Goal: Task Accomplishment & Management: Manage account settings

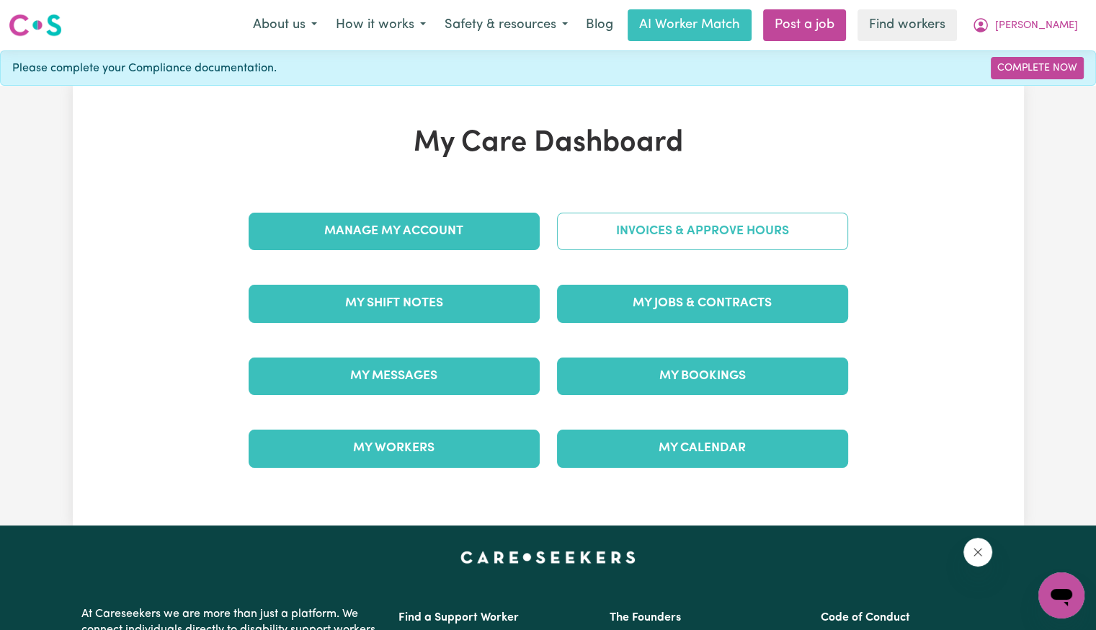
click at [631, 223] on link "Invoices & Approve Hours" at bounding box center [702, 231] width 291 height 37
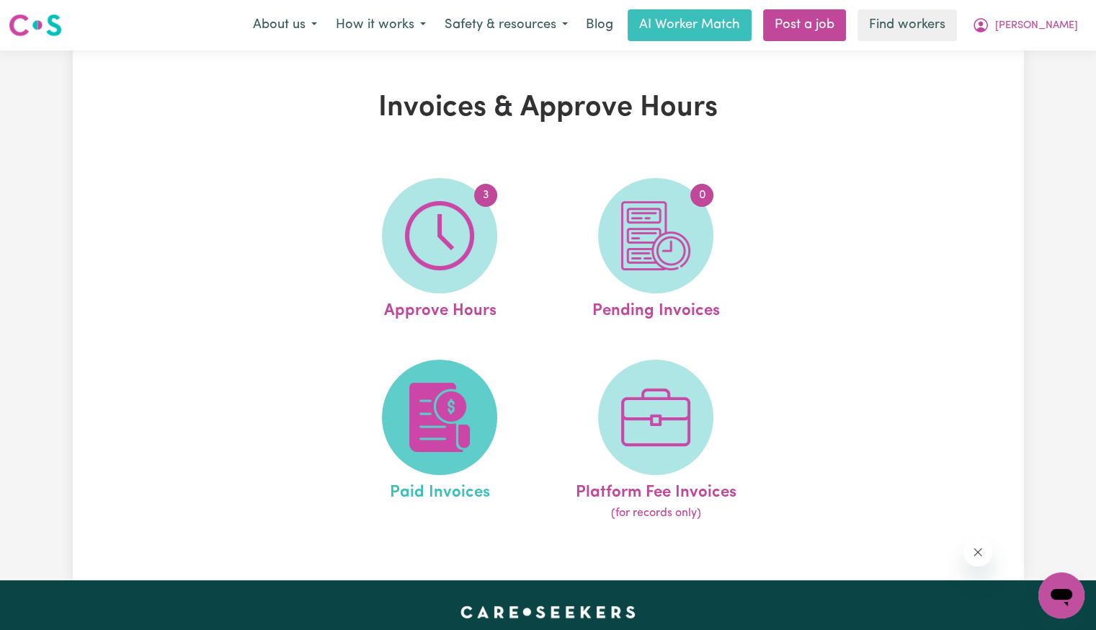
click at [443, 430] on img at bounding box center [439, 417] width 69 height 69
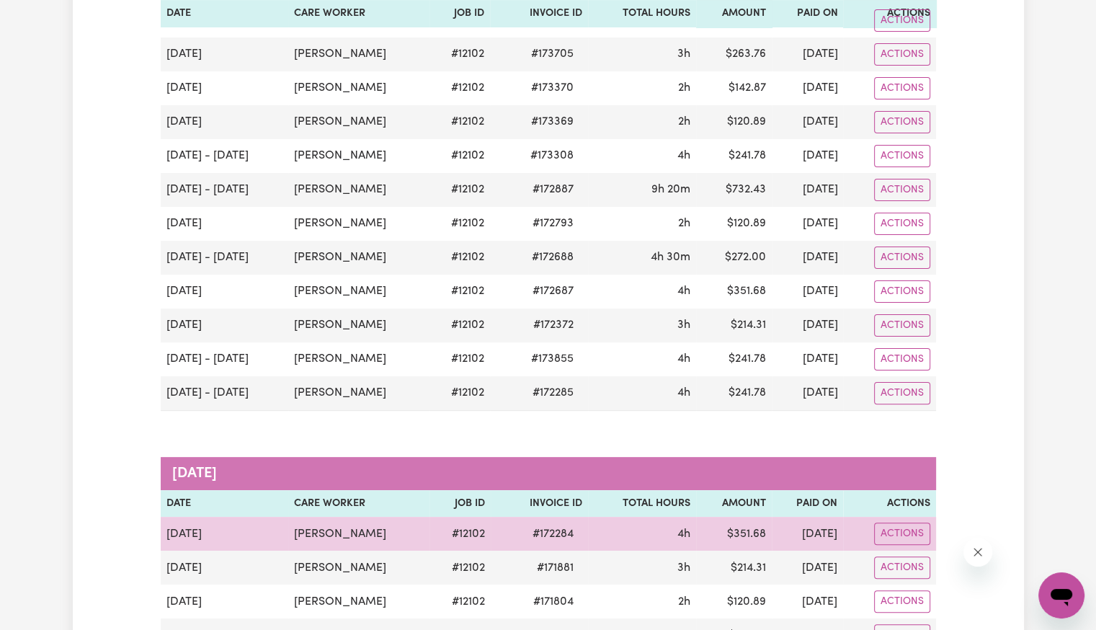
scroll to position [288, 0]
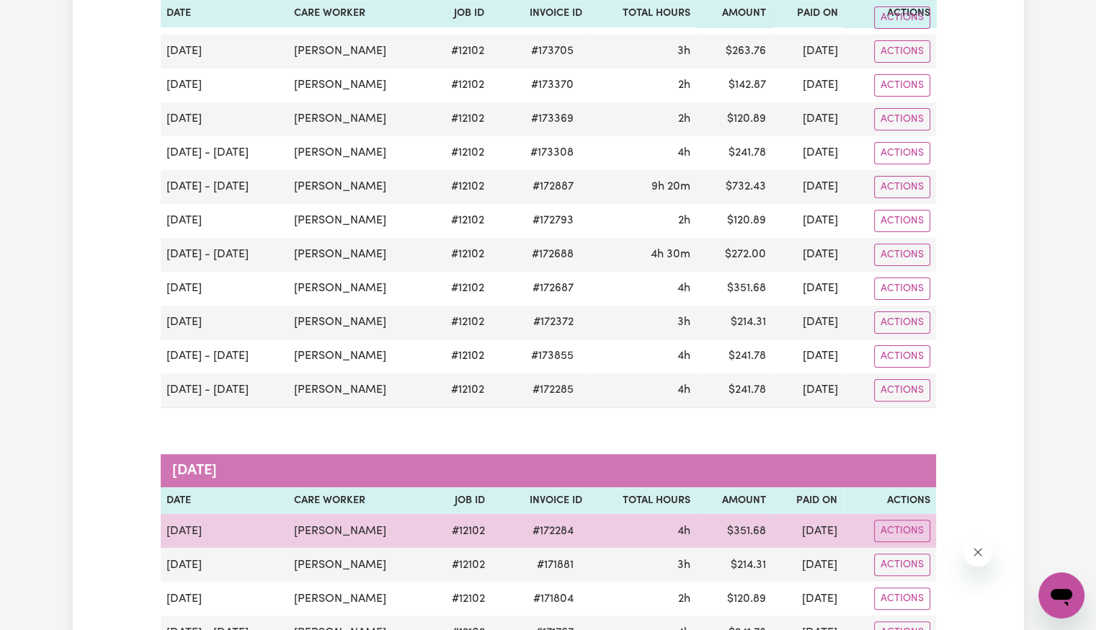
click at [533, 526] on span "# 172284" at bounding box center [553, 531] width 58 height 17
click at [531, 526] on span "# 172284" at bounding box center [553, 531] width 58 height 17
click at [524, 531] on span "# 172284" at bounding box center [553, 531] width 58 height 17
copy span "172284"
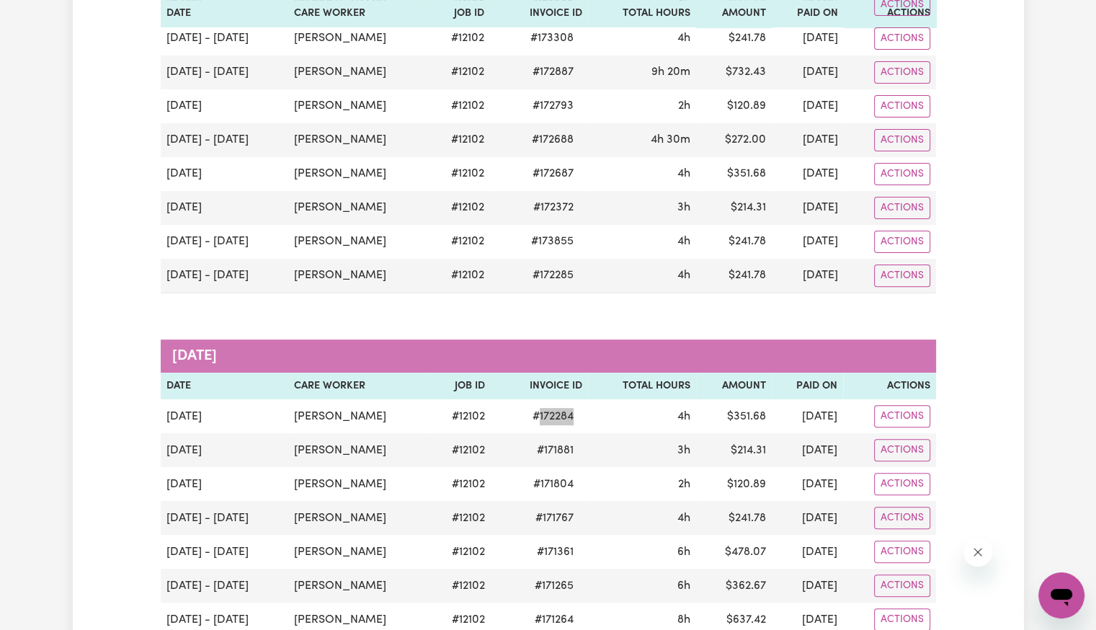
scroll to position [577, 0]
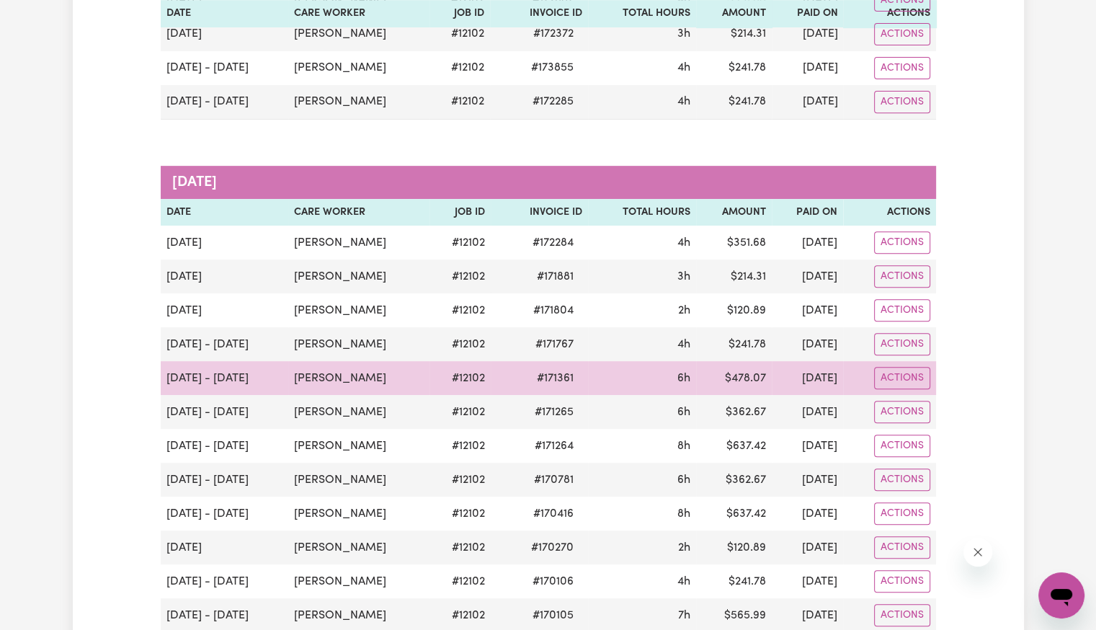
drag, startPoint x: 513, startPoint y: 352, endPoint x: 522, endPoint y: 370, distance: 20.3
click at [513, 352] on td "# 171767" at bounding box center [539, 344] width 97 height 34
click at [528, 370] on span "# 171361" at bounding box center [555, 378] width 54 height 17
click at [526, 383] on td "# 171361" at bounding box center [539, 378] width 97 height 34
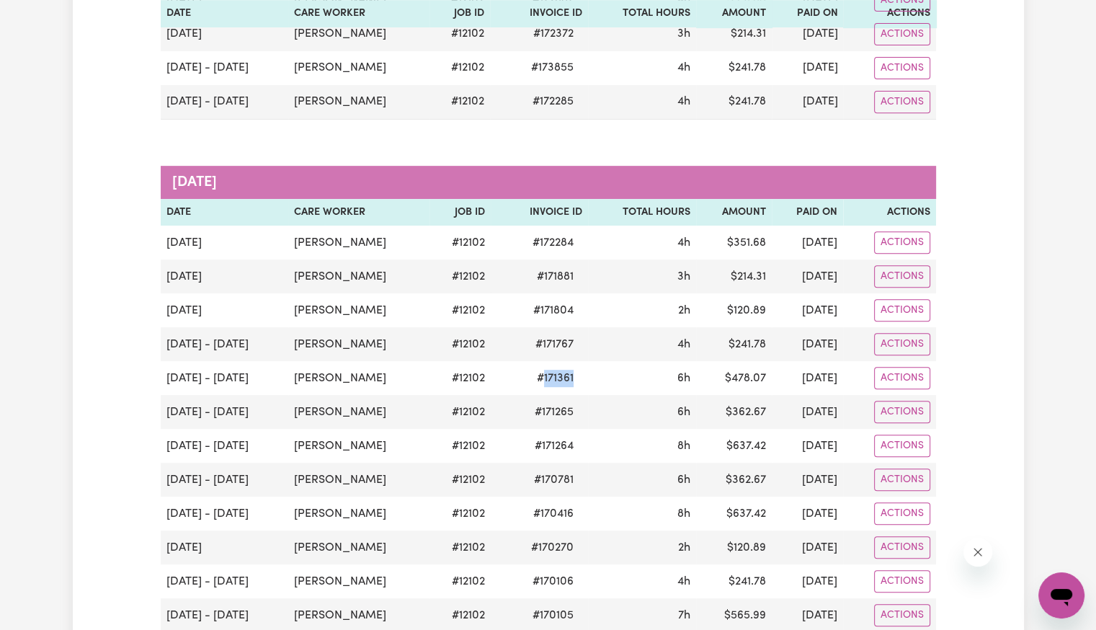
copy span "171361"
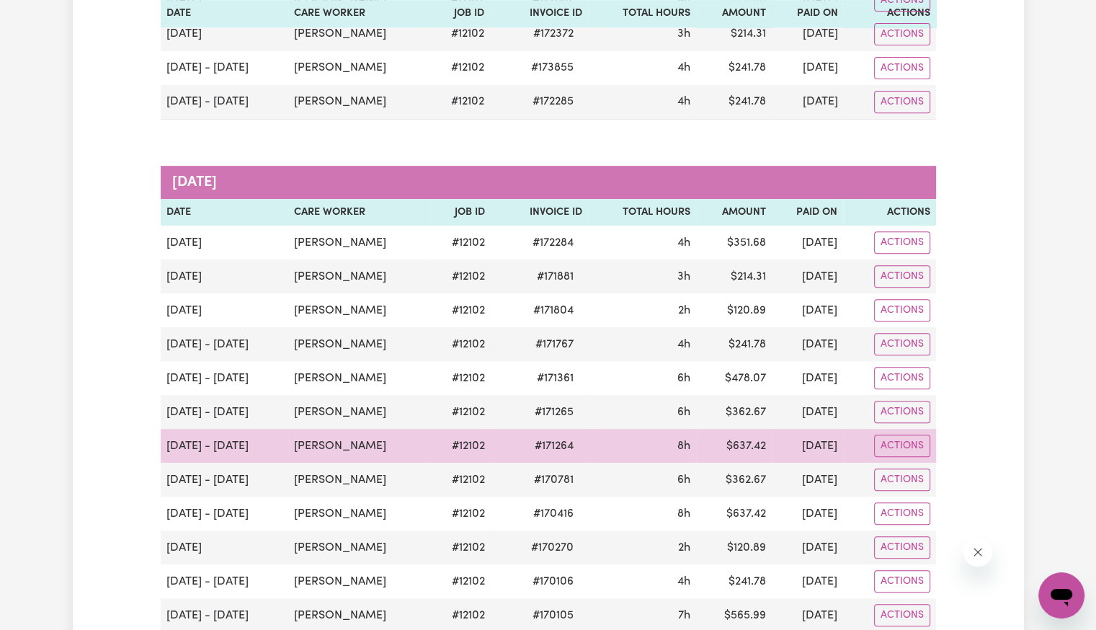
drag, startPoint x: 497, startPoint y: 430, endPoint x: 509, endPoint y: 435, distance: 12.3
click at [499, 430] on td "# 171264" at bounding box center [539, 446] width 97 height 34
click at [533, 443] on span "# 171264" at bounding box center [554, 446] width 56 height 17
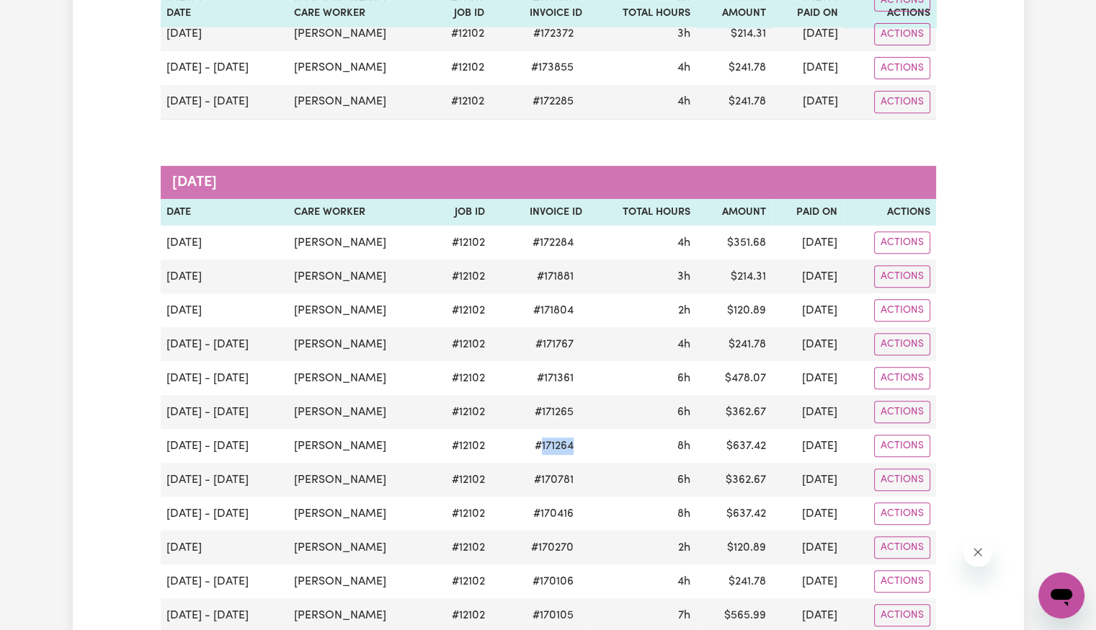
copy span "171264"
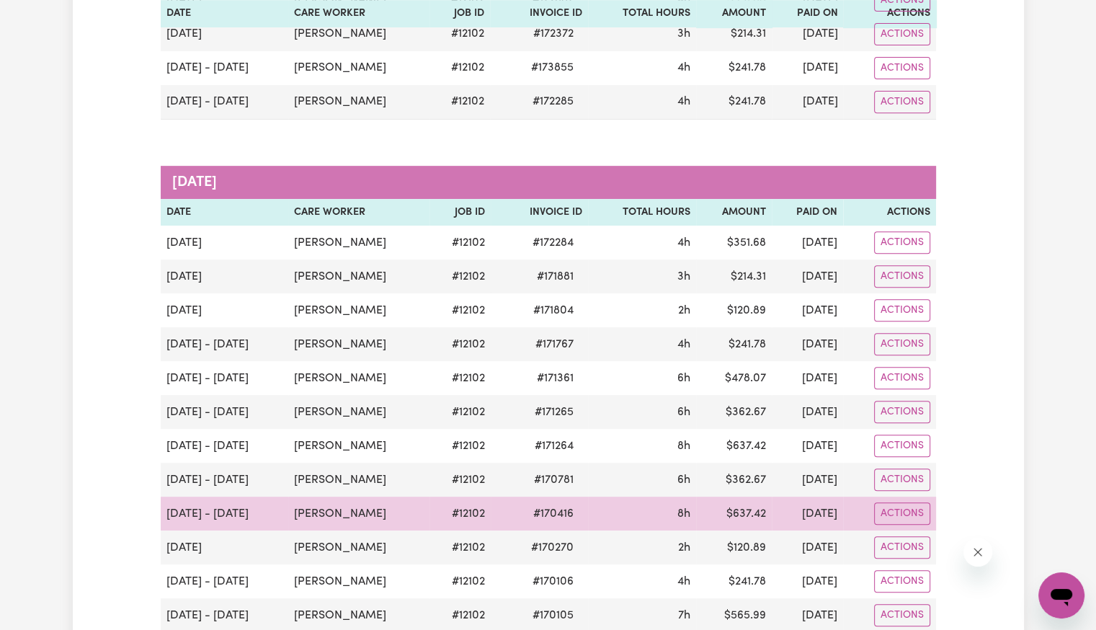
click at [525, 505] on span "# 170416" at bounding box center [554, 513] width 58 height 17
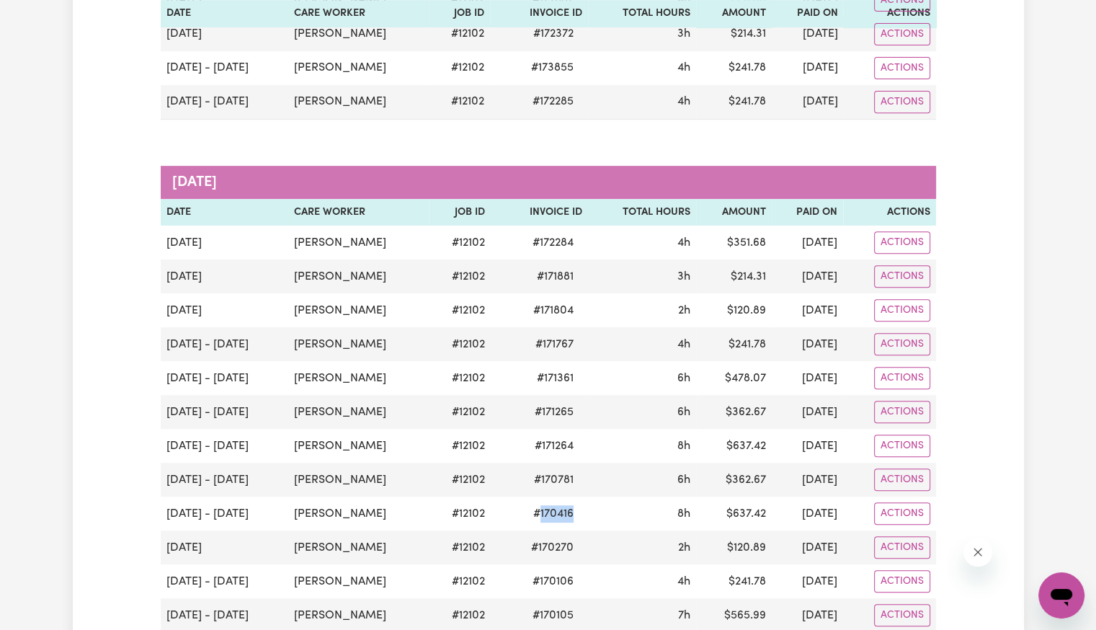
copy span "170416"
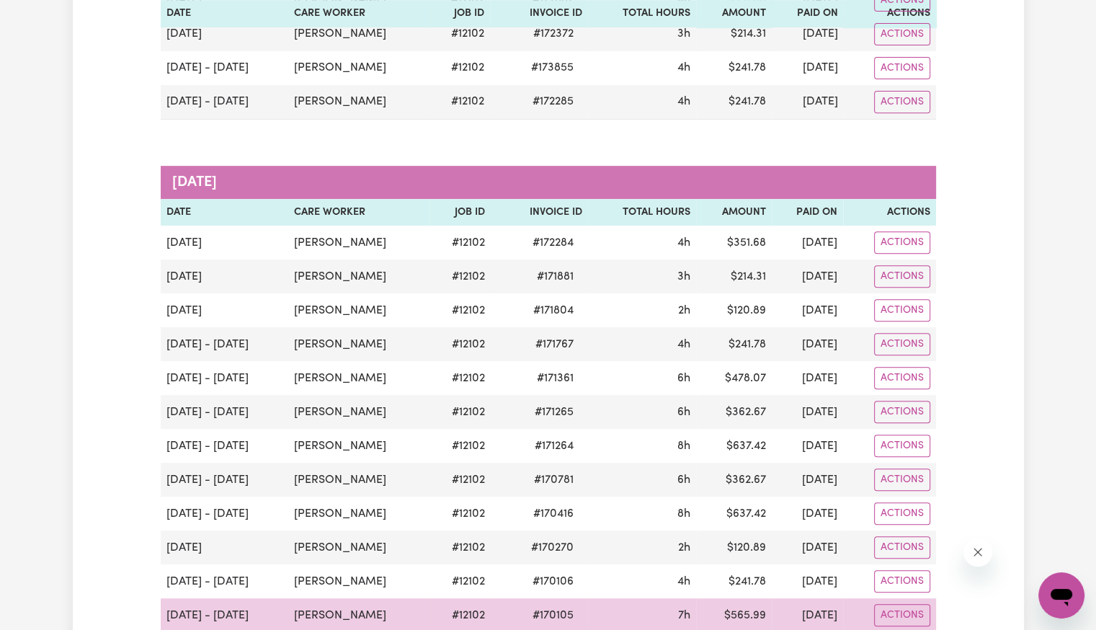
click at [526, 607] on span "# 170105" at bounding box center [553, 615] width 58 height 17
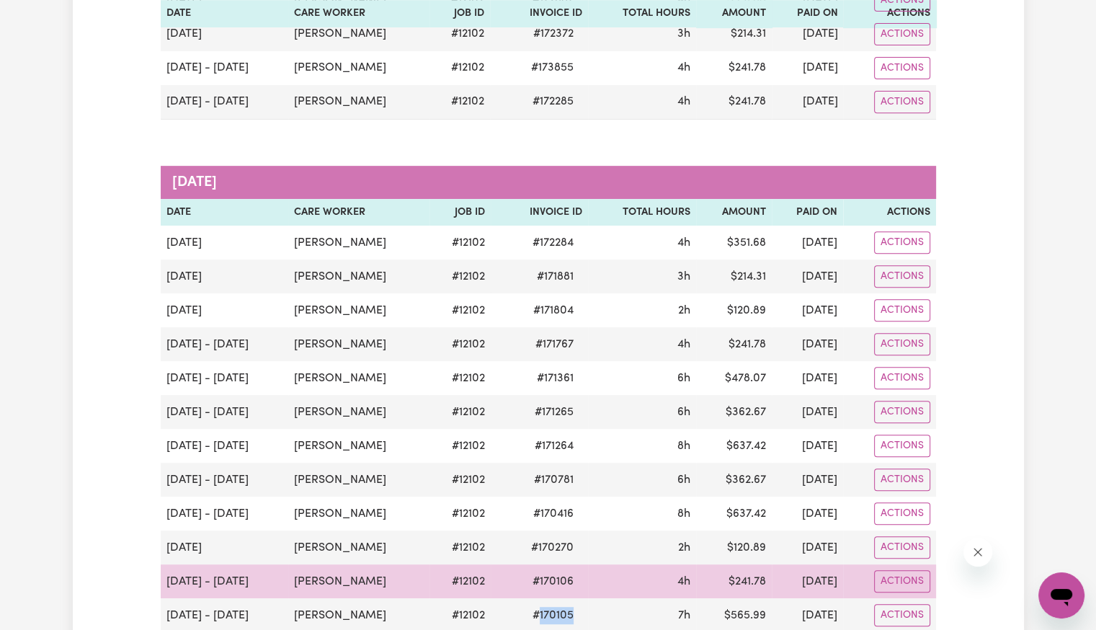
copy span "170105"
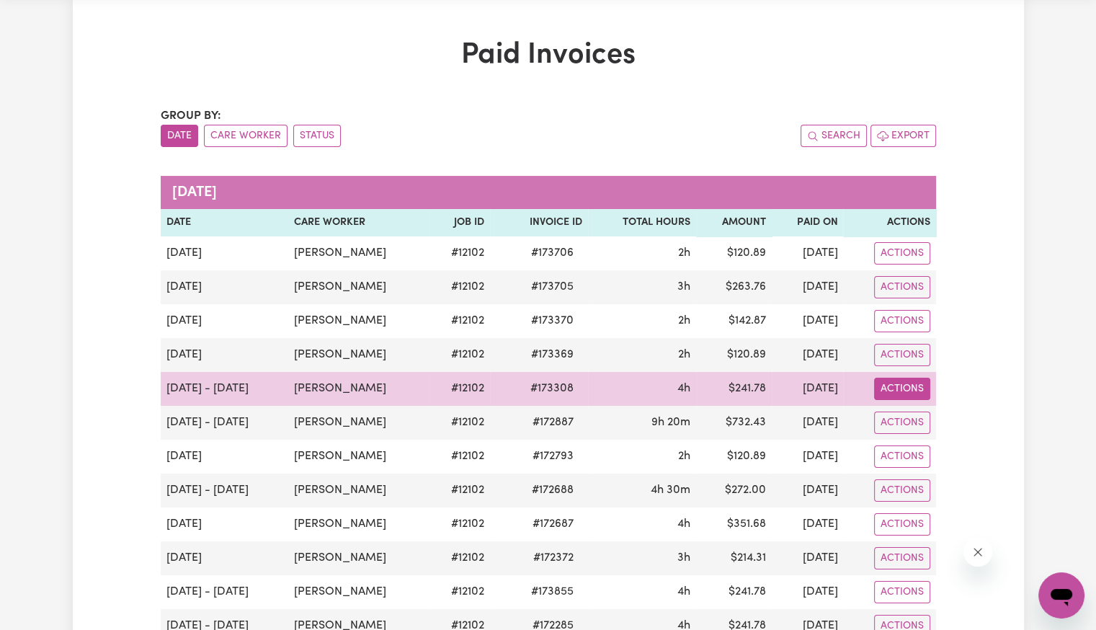
scroll to position [0, 0]
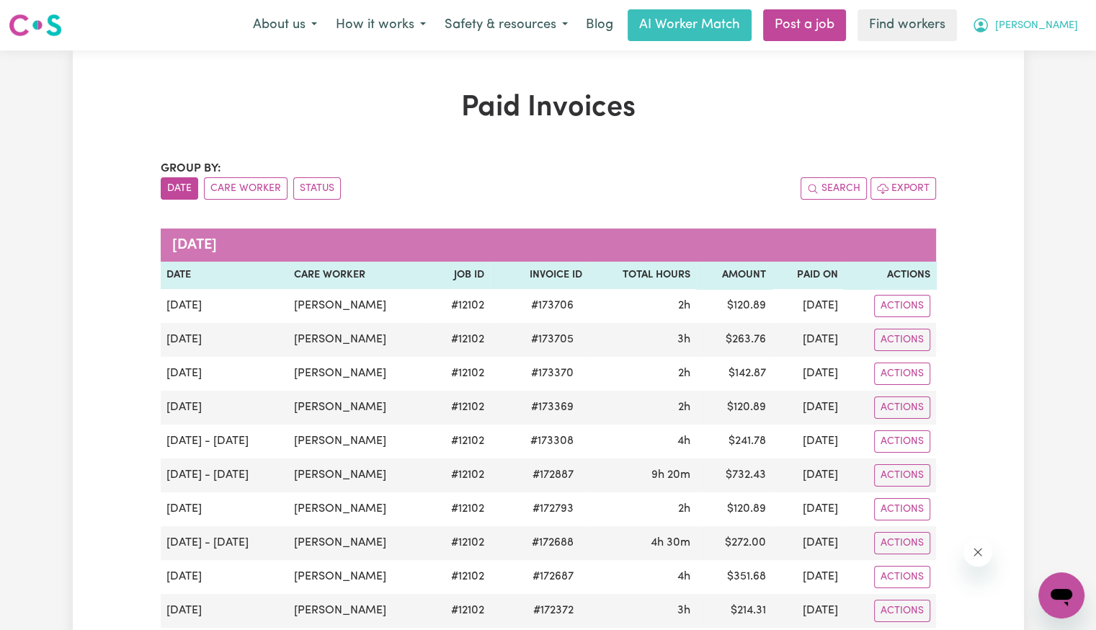
click at [1050, 24] on span "[PERSON_NAME]" at bounding box center [1037, 26] width 83 height 16
click at [1028, 81] on link "Logout" at bounding box center [1030, 82] width 114 height 27
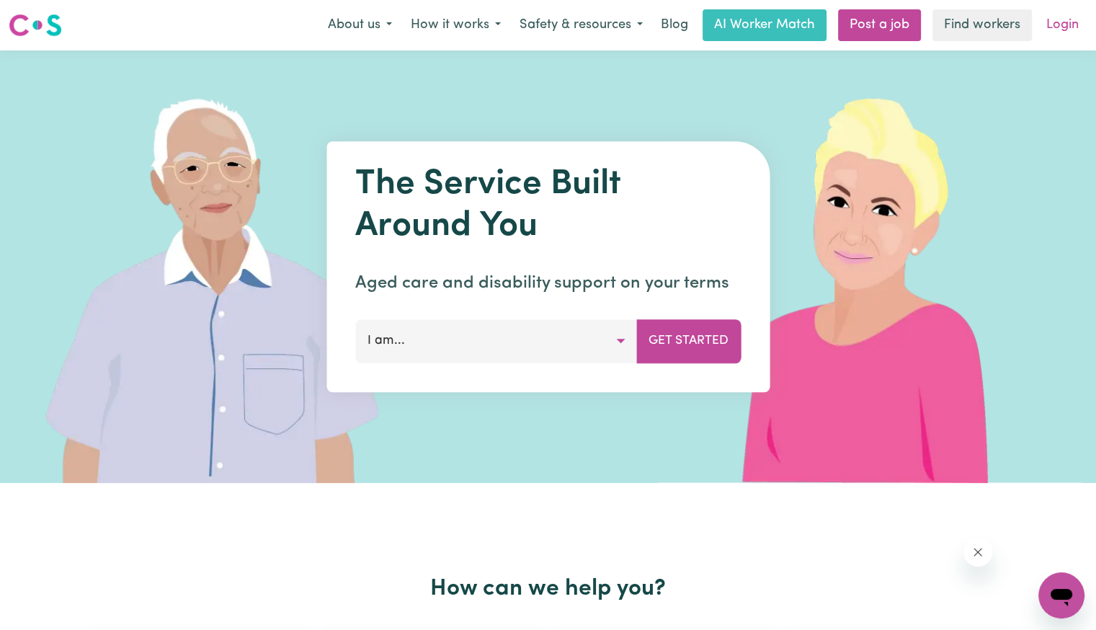
click at [1067, 19] on link "Login" at bounding box center [1063, 25] width 50 height 32
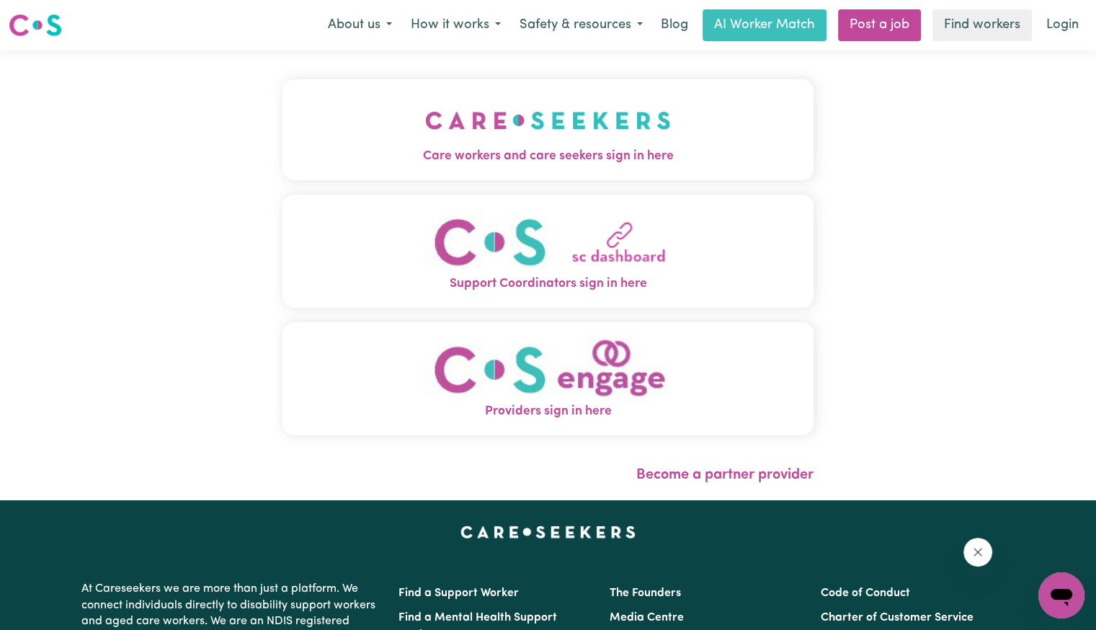
click at [487, 172] on button "Care workers and care seekers sign in here" at bounding box center [548, 129] width 531 height 101
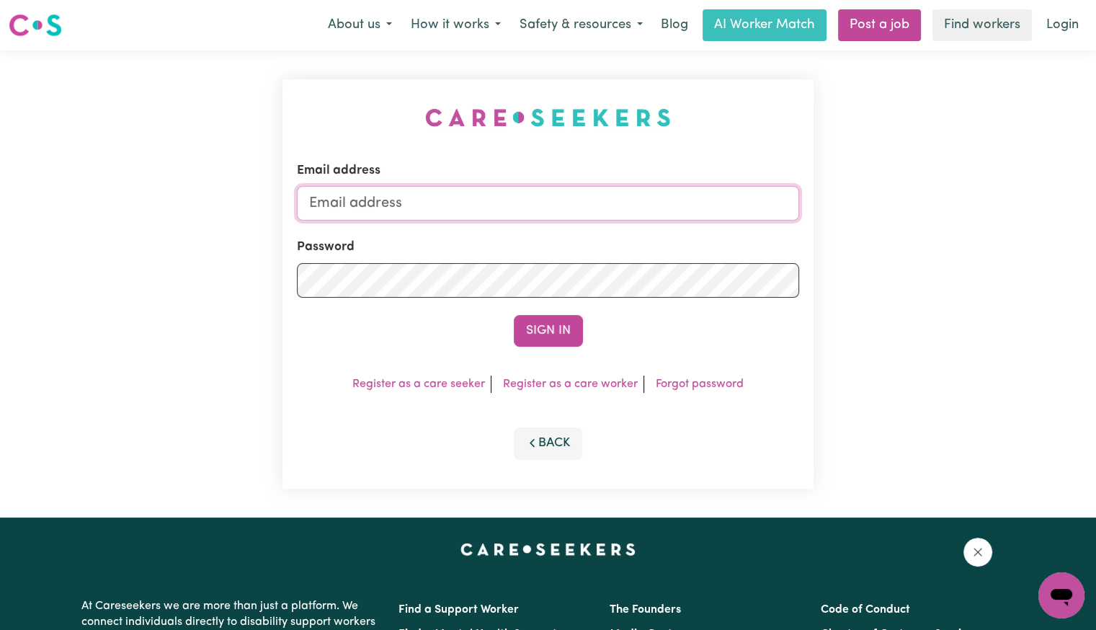
click at [476, 215] on input "Email address" at bounding box center [548, 203] width 502 height 35
drag, startPoint x: 385, startPoint y: 206, endPoint x: 998, endPoint y: 195, distance: 612.8
click at [1001, 200] on div "Email address [EMAIL_ADDRESS][DOMAIN_NAME] Password Sign In Register as a care …" at bounding box center [548, 283] width 1096 height 467
click at [514, 315] on button "Sign In" at bounding box center [548, 331] width 69 height 32
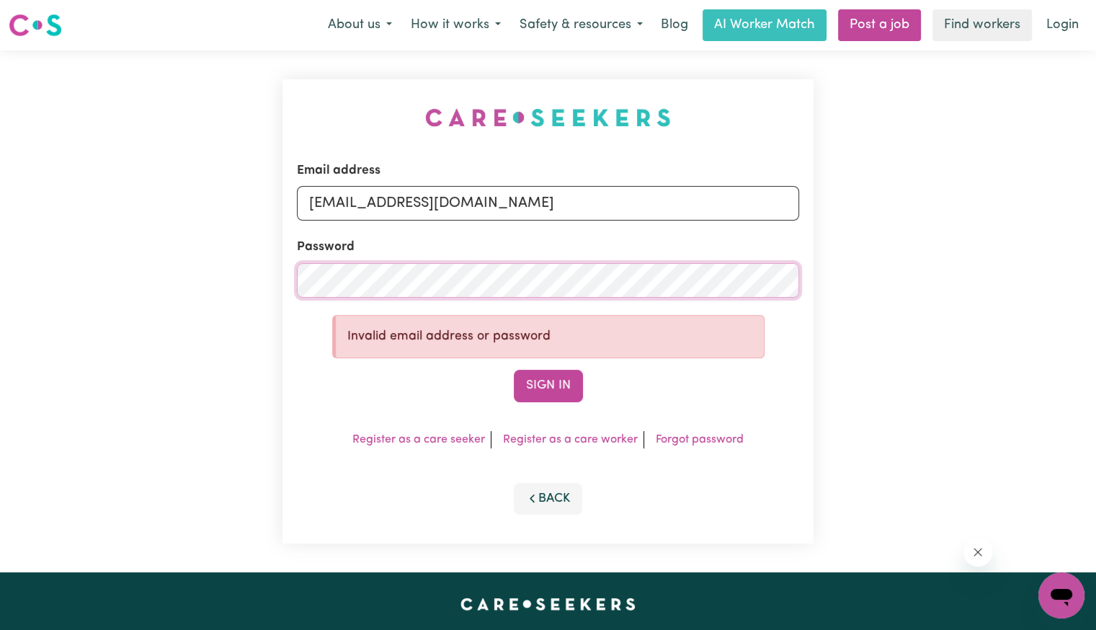
click at [151, 260] on div "Email address [EMAIL_ADDRESS][DOMAIN_NAME] Password Invalid email address or pa…" at bounding box center [548, 311] width 1096 height 522
click at [516, 201] on input "[EMAIL_ADDRESS][DOMAIN_NAME]" at bounding box center [548, 203] width 502 height 35
type input "[EMAIL_ADDRESS][DOMAIN_NAME]"
click at [514, 370] on button "Sign In" at bounding box center [548, 386] width 69 height 32
